Goal: Task Accomplishment & Management: Use online tool/utility

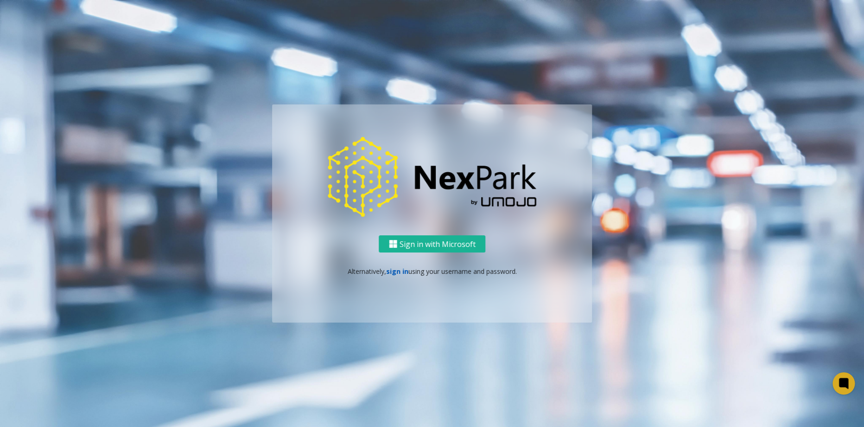
click at [397, 272] on link "sign in" at bounding box center [397, 271] width 22 height 9
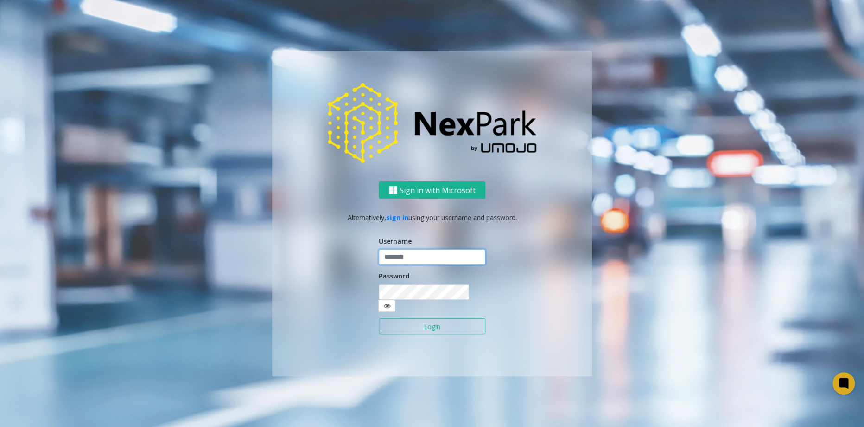
type input "**********"
click at [402, 265] on input "**********" at bounding box center [432, 257] width 107 height 16
click at [348, 313] on div "**********" at bounding box center [432, 278] width 320 height 194
click at [412, 318] on button "Login" at bounding box center [432, 326] width 107 height 16
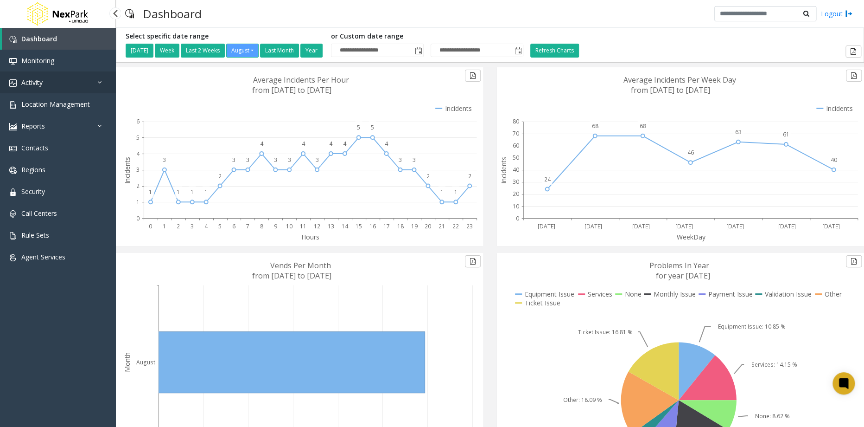
click at [35, 79] on span "Activity" at bounding box center [31, 82] width 21 height 9
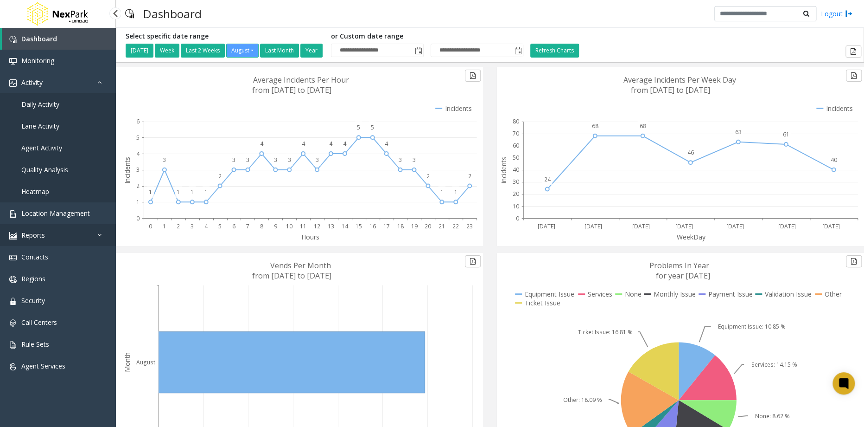
click at [43, 236] on span "Reports" at bounding box center [33, 234] width 24 height 9
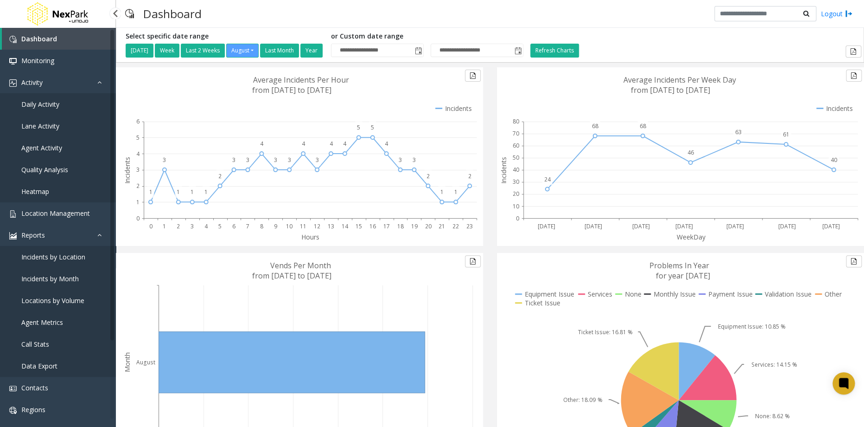
click at [45, 253] on span "Incidents by Location" at bounding box center [53, 256] width 64 height 9
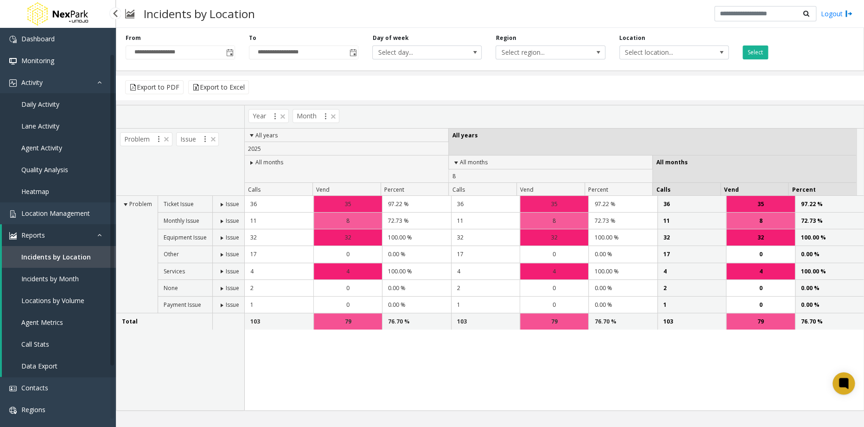
scroll to position [94, 0]
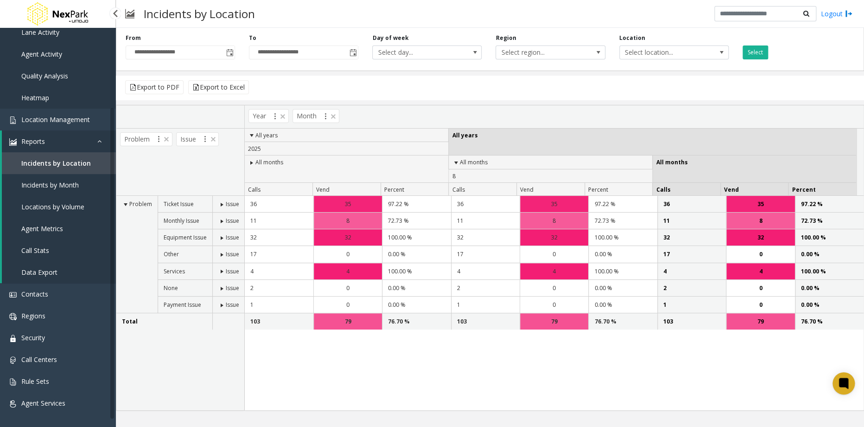
click at [42, 268] on span "Data Export" at bounding box center [39, 272] width 36 height 9
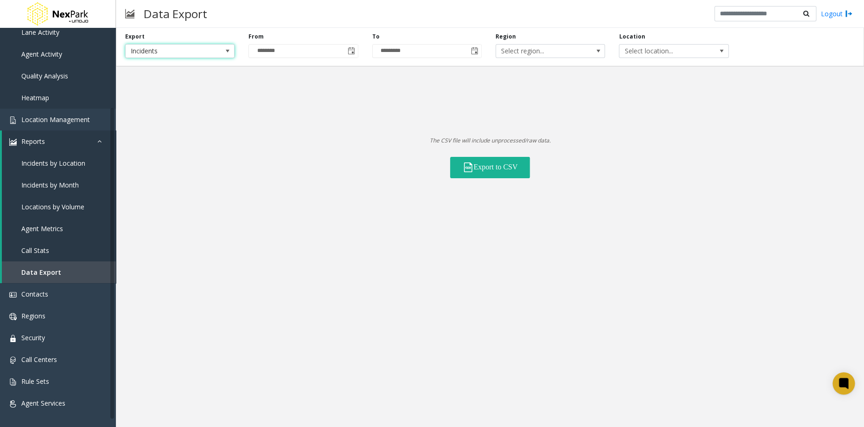
click at [224, 50] on span at bounding box center [227, 50] width 7 height 7
click at [201, 72] on li "Locations" at bounding box center [180, 78] width 107 height 13
click at [659, 52] on span at bounding box center [659, 50] width 7 height 7
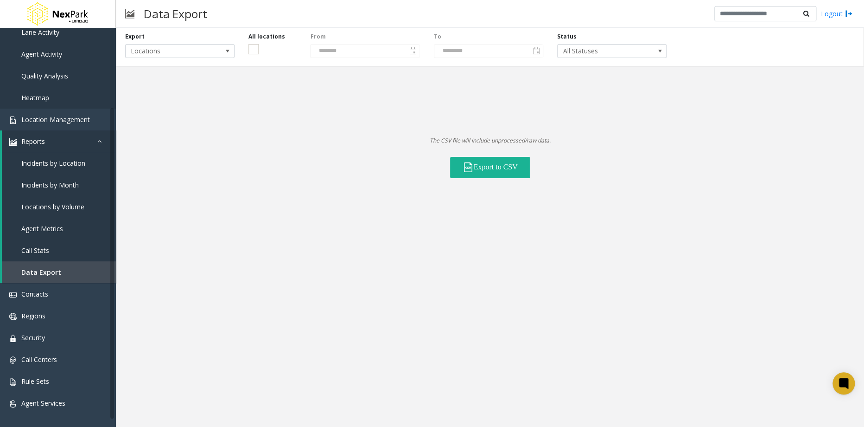
click at [281, 139] on p "The CSV file will include unprocessed/raw data." at bounding box center [490, 140] width 748 height 9
click at [59, 202] on span "Locations by Volume" at bounding box center [52, 206] width 63 height 9
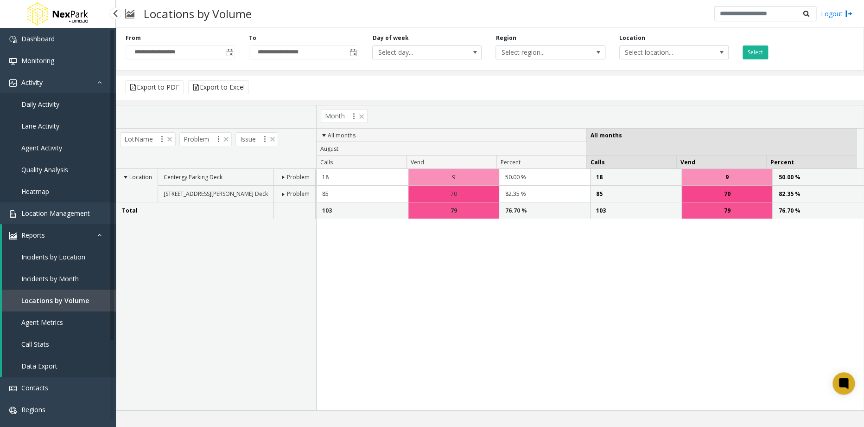
click at [39, 122] on span "Lane Activity" at bounding box center [40, 126] width 38 height 9
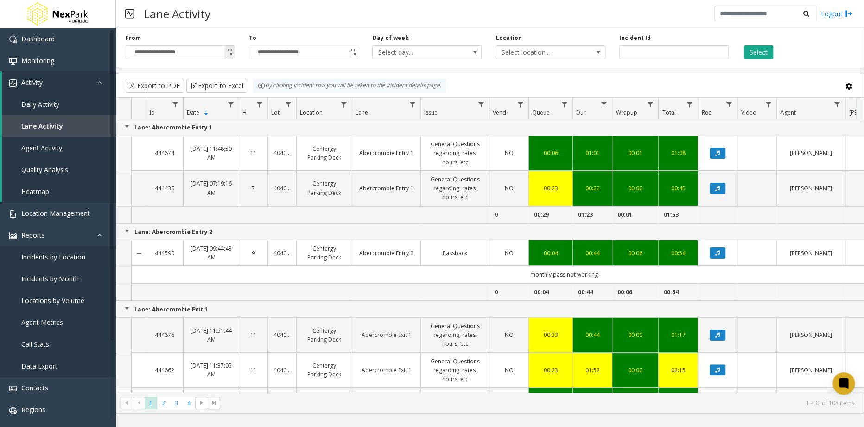
click at [228, 51] on span "Toggle popup" at bounding box center [229, 52] width 7 height 7
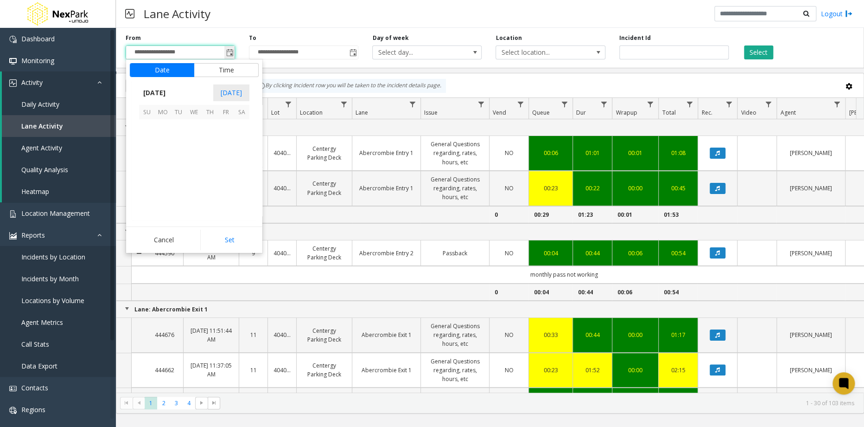
scroll to position [166288, 0]
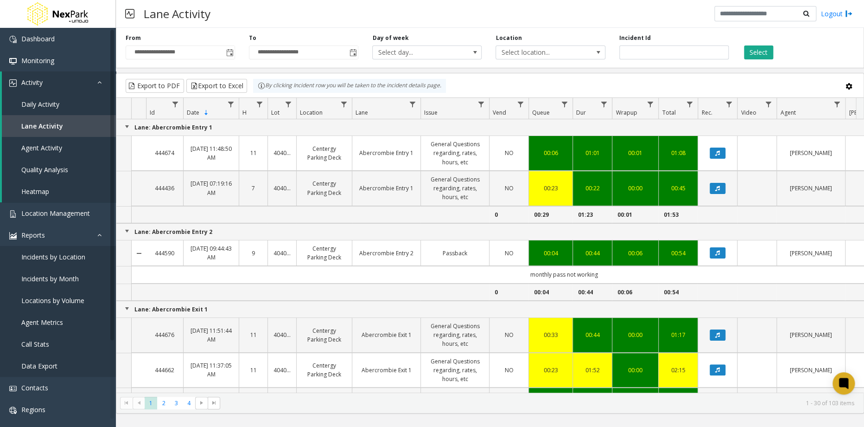
click at [326, 28] on div "**********" at bounding box center [490, 46] width 748 height 44
click at [229, 54] on span "Toggle popup" at bounding box center [229, 52] width 7 height 7
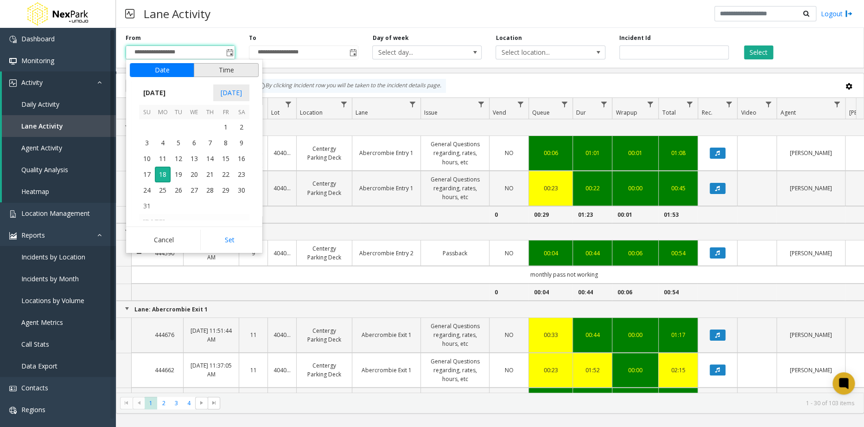
click at [215, 70] on button "Time" at bounding box center [226, 70] width 65 height 14
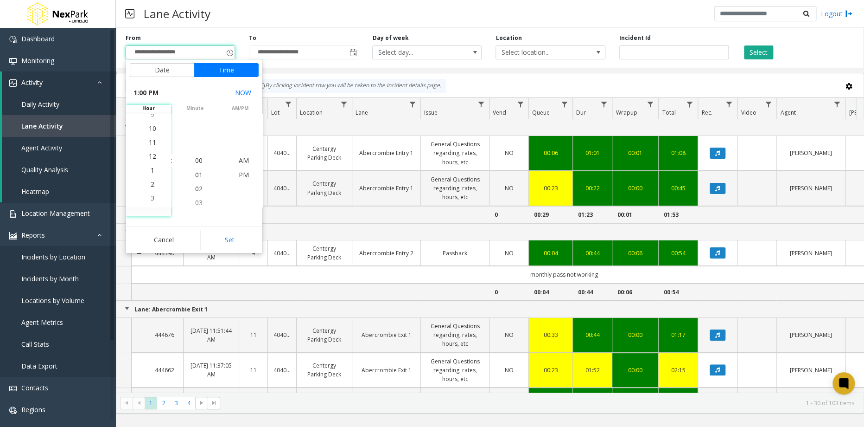
scroll to position [14, 0]
click at [150, 122] on span "10" at bounding box center [152, 119] width 7 height 9
click at [151, 129] on span "8" at bounding box center [153, 132] width 4 height 9
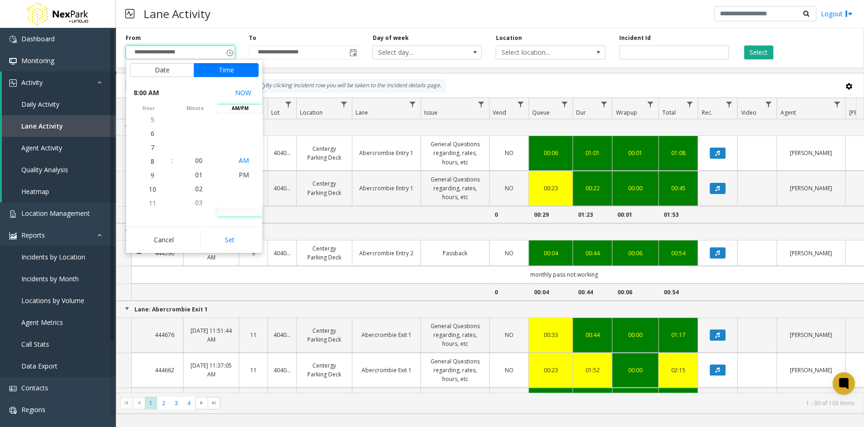
click at [239, 158] on span "AM" at bounding box center [244, 160] width 10 height 9
click at [232, 230] on button "Set" at bounding box center [229, 240] width 58 height 20
type input "**********"
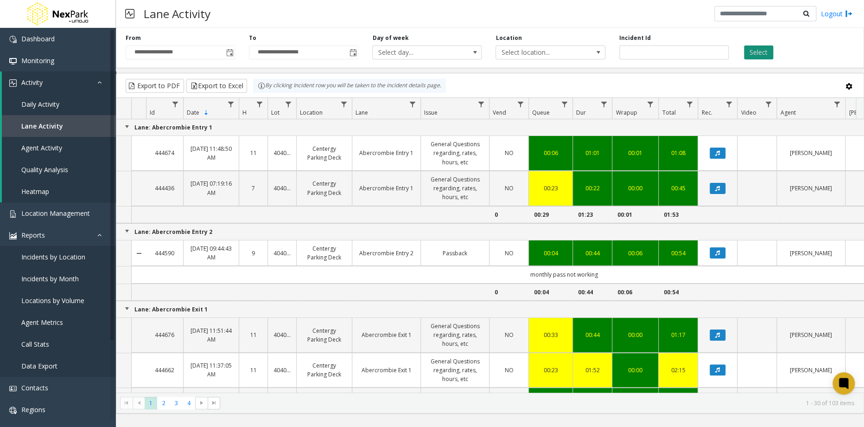
click at [757, 51] on button "Select" at bounding box center [758, 52] width 29 height 14
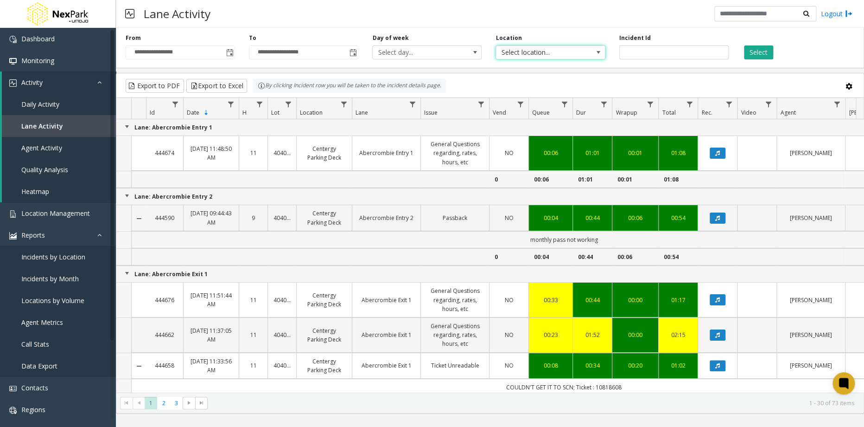
click at [601, 51] on span at bounding box center [598, 52] width 7 height 7
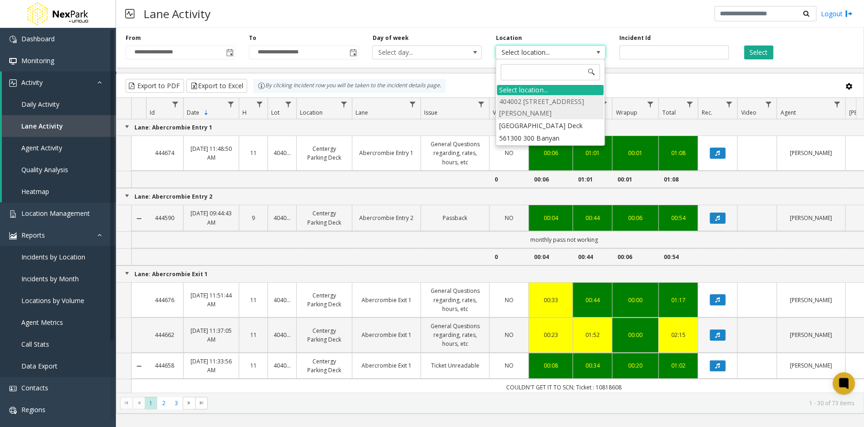
click at [538, 99] on li "404002 [STREET_ADDRESS][PERSON_NAME]" at bounding box center [550, 107] width 107 height 24
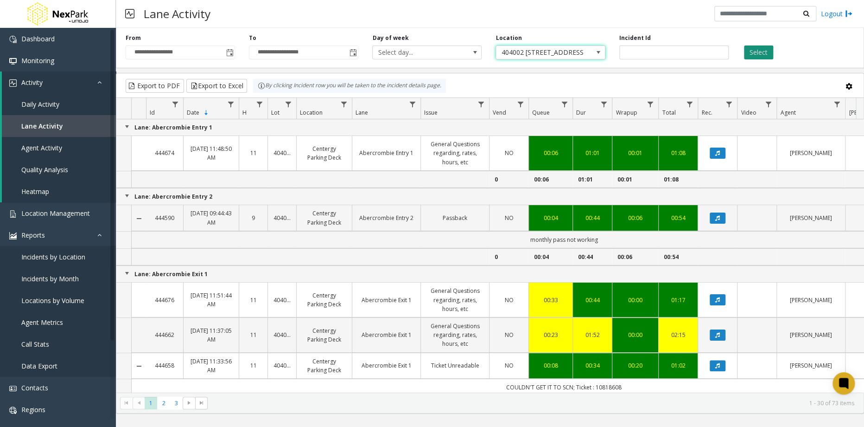
click at [754, 52] on button "Select" at bounding box center [758, 52] width 29 height 14
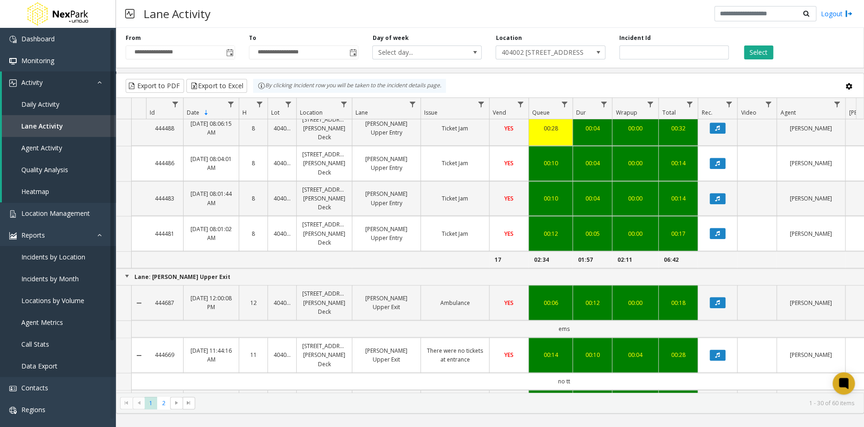
scroll to position [343, 0]
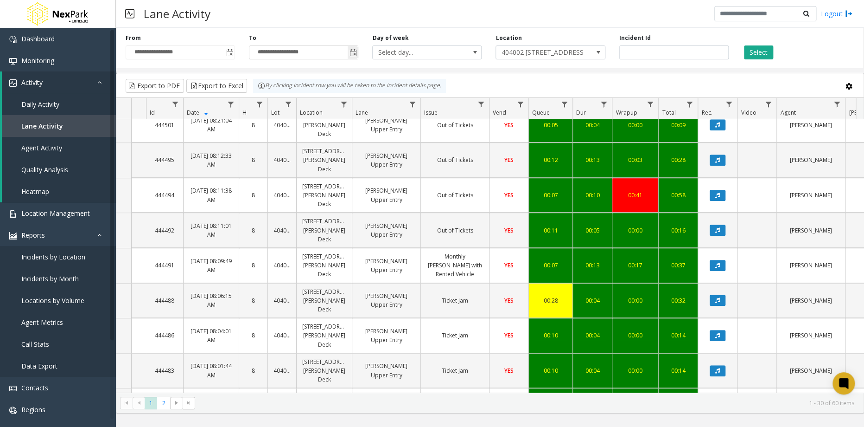
click at [351, 53] on span "Toggle popup" at bounding box center [353, 52] width 7 height 7
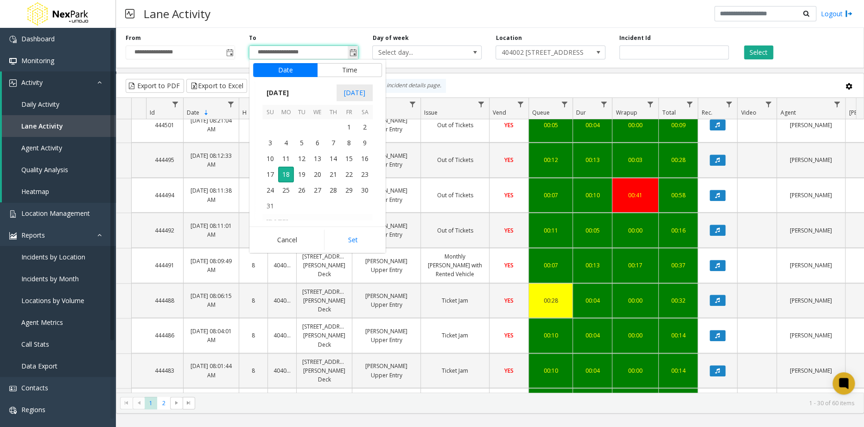
scroll to position [14, 0]
click at [352, 69] on button "Time" at bounding box center [349, 70] width 65 height 14
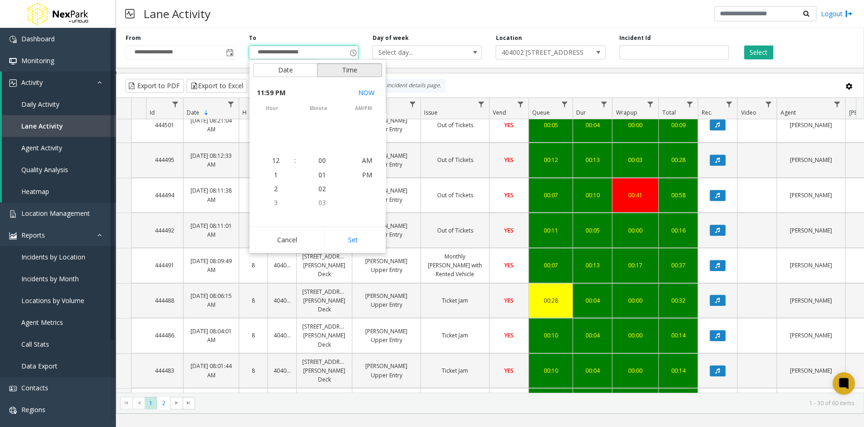
scroll to position [320, 0]
click at [272, 144] on span "10" at bounding box center [275, 146] width 7 height 9
click at [272, 160] on span "10" at bounding box center [275, 161] width 7 height 9
click at [364, 150] on span "AM" at bounding box center [367, 146] width 10 height 9
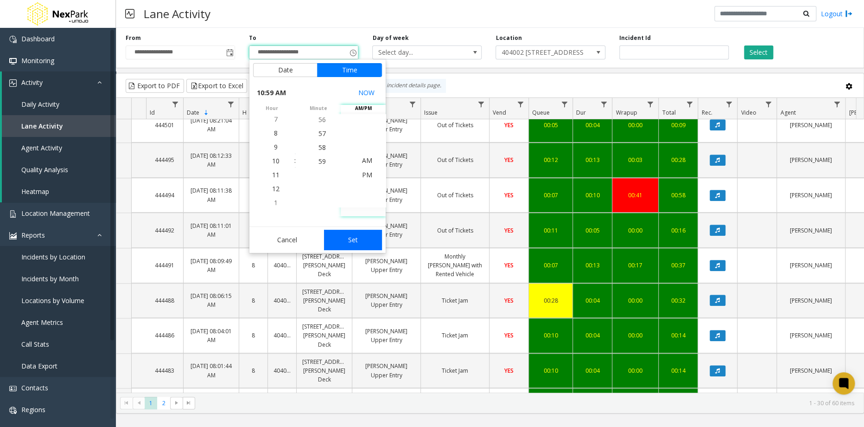
click at [356, 238] on button "Set" at bounding box center [353, 240] width 58 height 20
type input "**********"
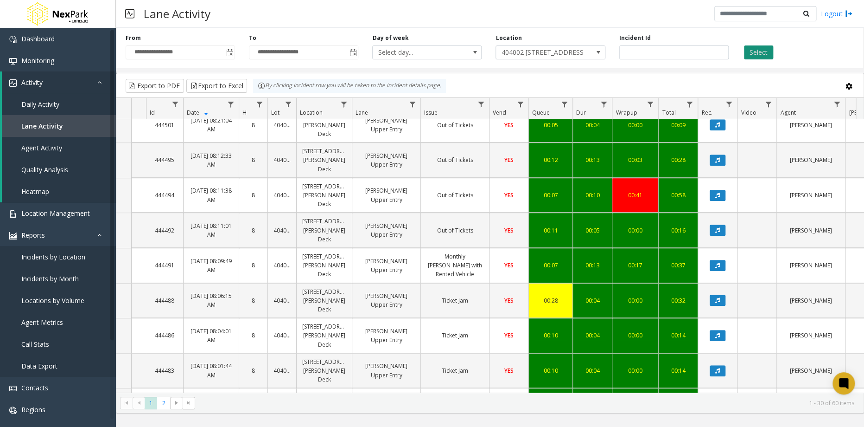
click at [750, 55] on button "Select" at bounding box center [758, 52] width 29 height 14
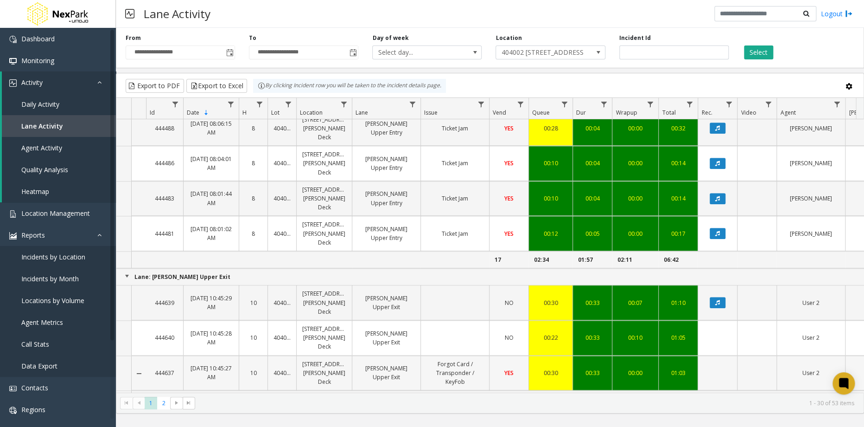
scroll to position [680, 0]
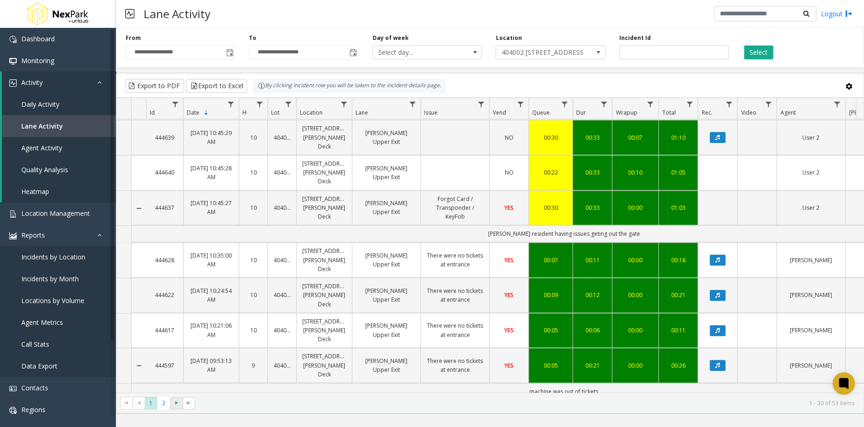
click at [174, 402] on span "Go to the next page" at bounding box center [176, 402] width 7 height 7
